Goal: Task Accomplishment & Management: Manage account settings

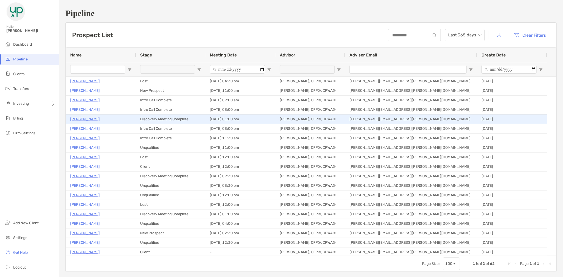
click at [85, 117] on p "Jason Keough" at bounding box center [85, 119] width 30 height 7
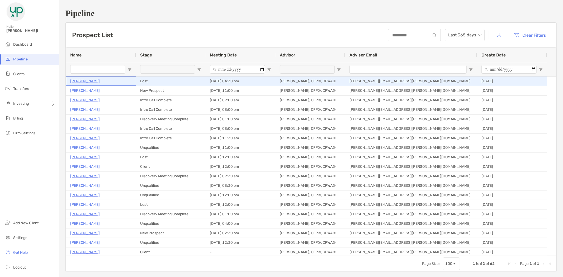
click at [84, 80] on p "[PERSON_NAME]" at bounding box center [85, 81] width 30 height 7
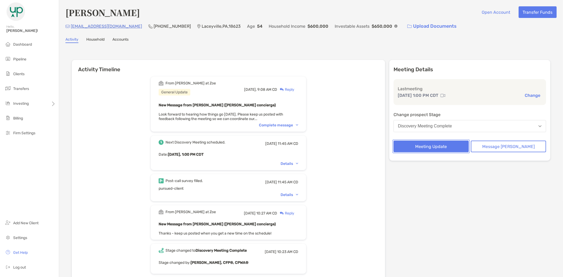
click at [436, 145] on button "Meeting Update" at bounding box center [430, 147] width 75 height 12
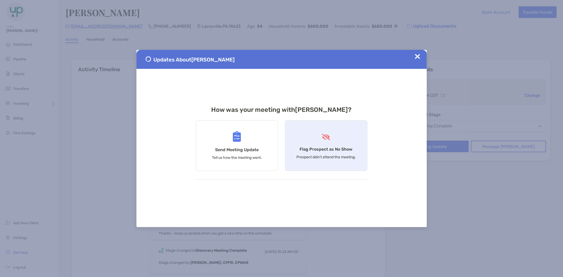
click at [337, 143] on div "Flag Prospect as No Show Prospect didn’t attend the meeting." at bounding box center [326, 145] width 82 height 51
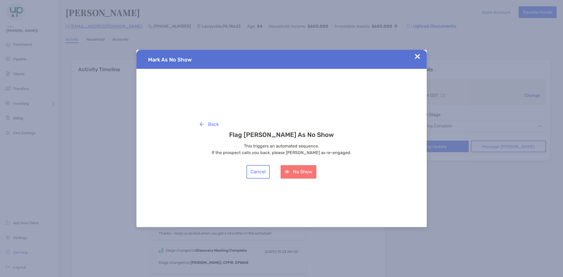
click at [307, 165] on div "Back Flag Jason Keough As No Show This triggers an automated sequence. If the p…" at bounding box center [281, 148] width 171 height 61
click at [304, 172] on button "No Show" at bounding box center [298, 171] width 36 height 13
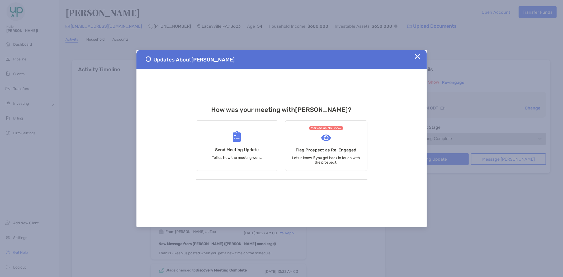
click at [418, 55] on img at bounding box center [417, 56] width 5 height 5
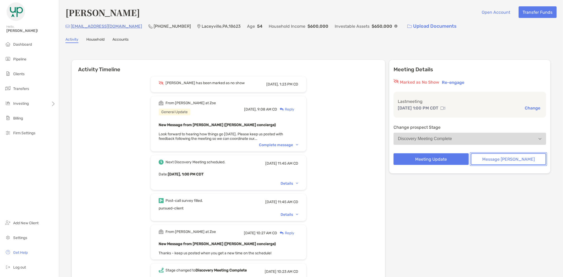
click at [498, 156] on button "Message [PERSON_NAME]" at bounding box center [507, 159] width 75 height 12
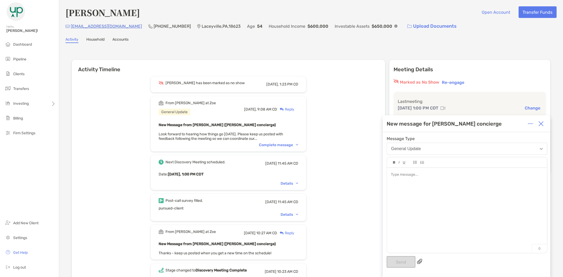
click at [442, 195] on div at bounding box center [467, 208] width 160 height 80
click at [402, 258] on button "Send" at bounding box center [400, 262] width 29 height 12
